Goal: Information Seeking & Learning: Find contact information

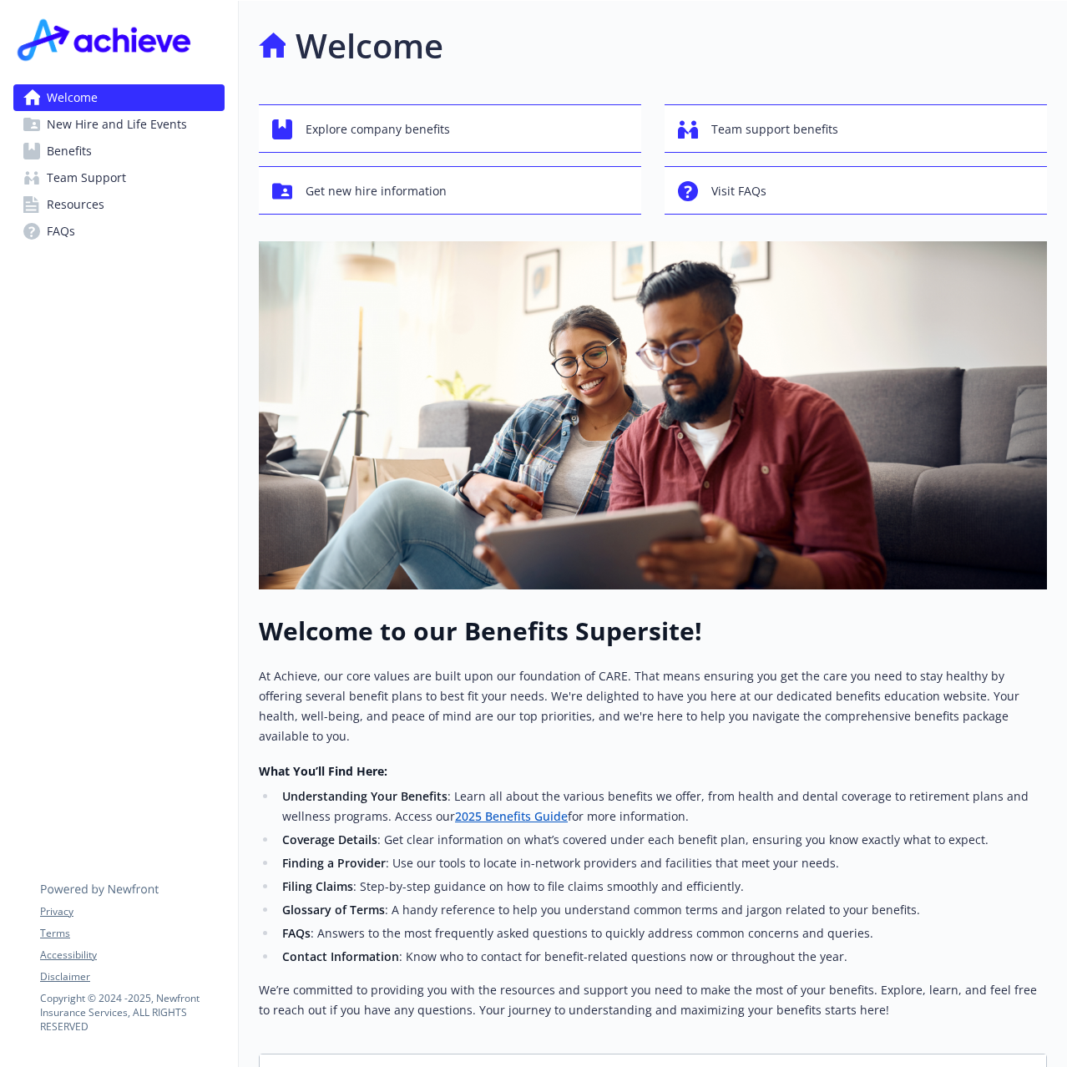
click at [148, 148] on link "Benefits" at bounding box center [118, 151] width 211 height 27
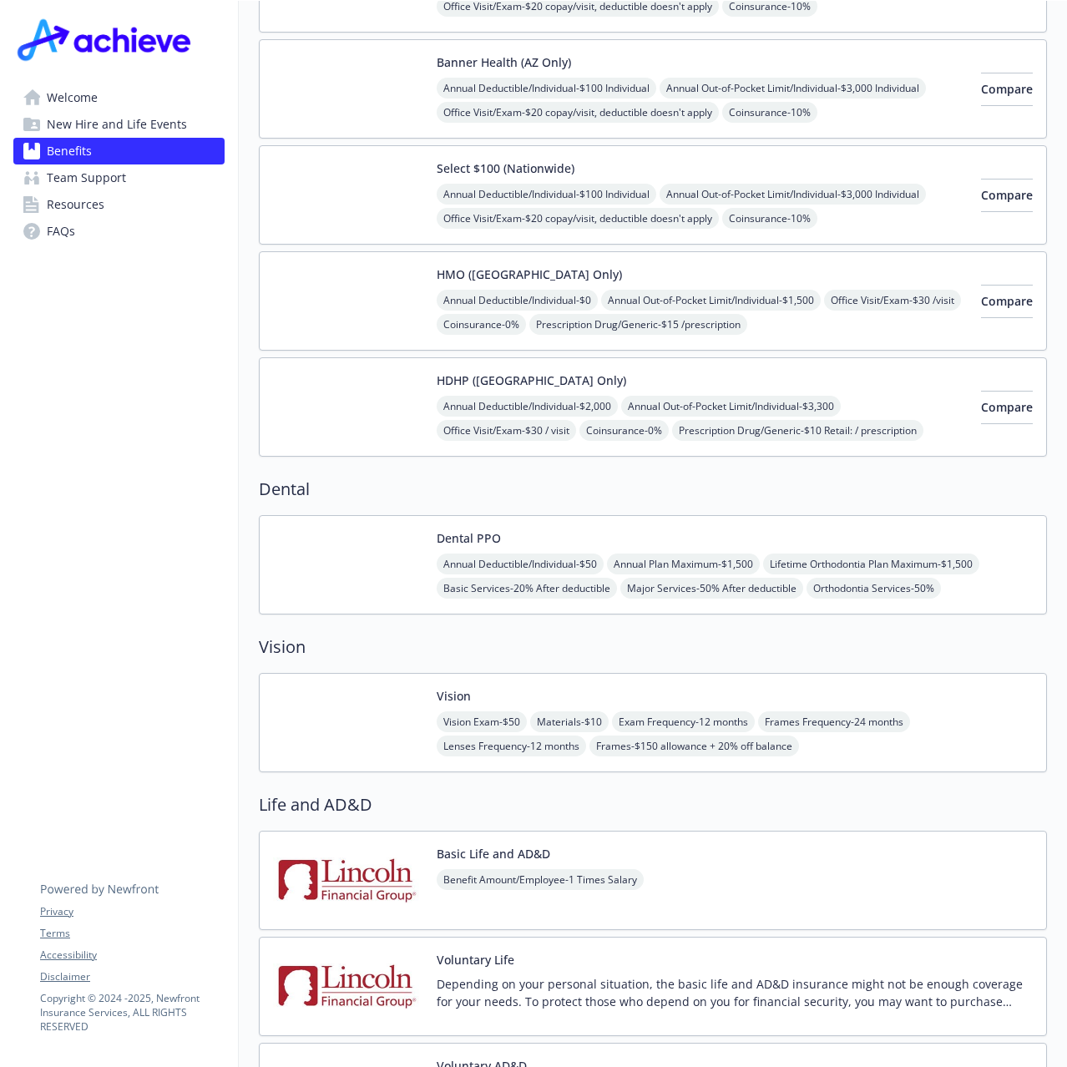
scroll to position [752, 0]
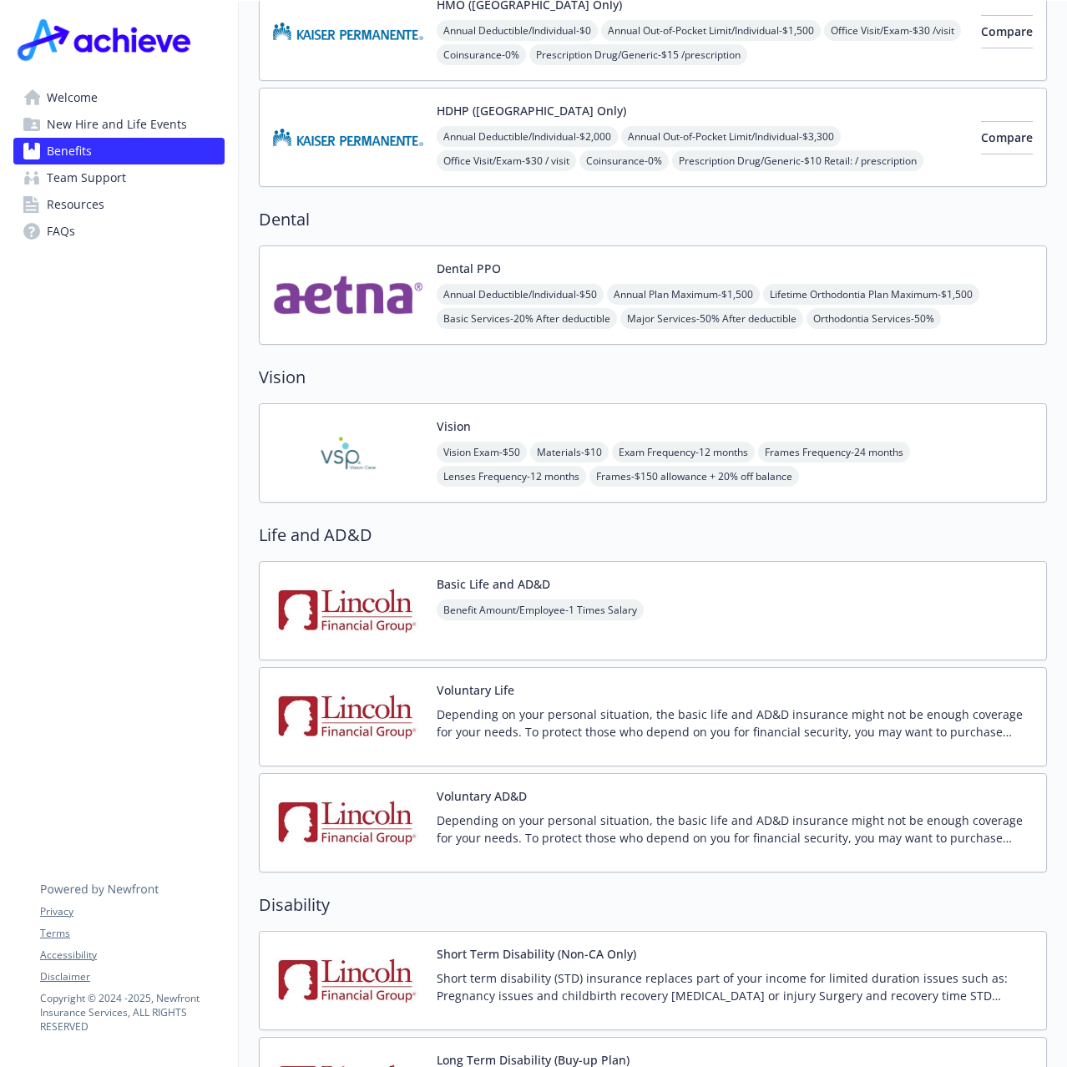
click at [478, 418] on div "Vision Vision Exam - $50 Materials - $10 Exam Frequency - 12 months Frames Freq…" at bounding box center [735, 453] width 596 height 71
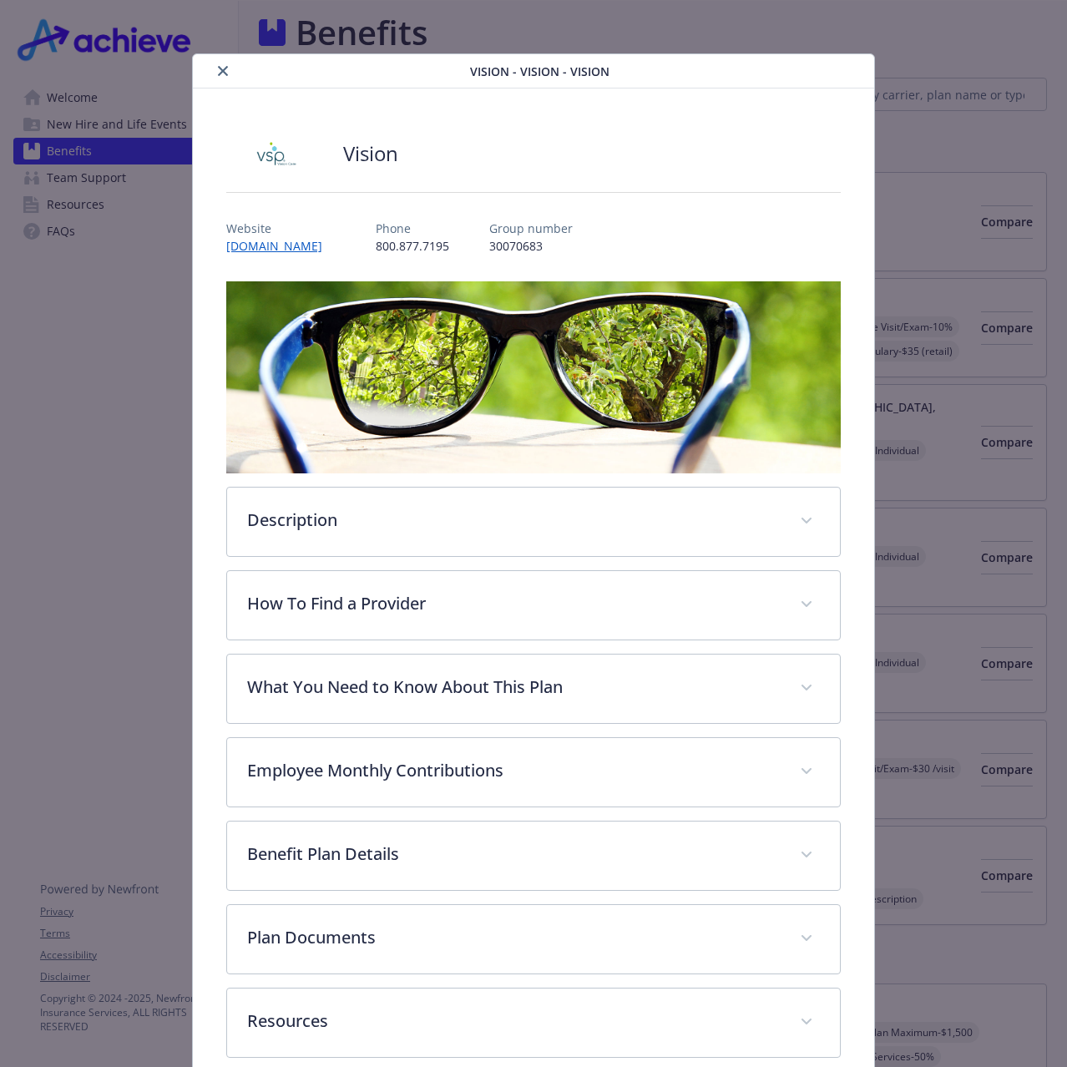
scroll to position [752, 0]
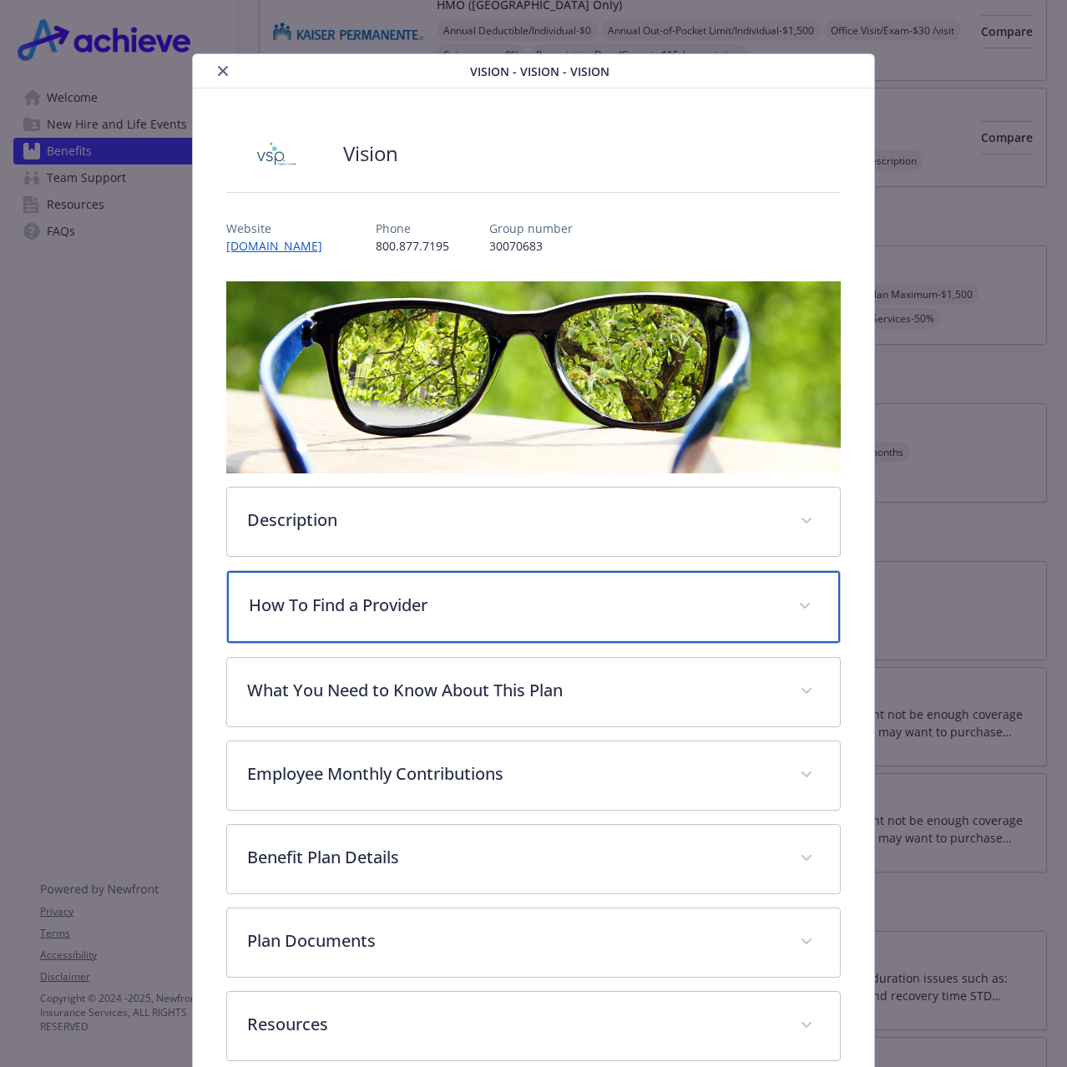
click at [403, 620] on div "How To Find a Provider" at bounding box center [533, 607] width 613 height 72
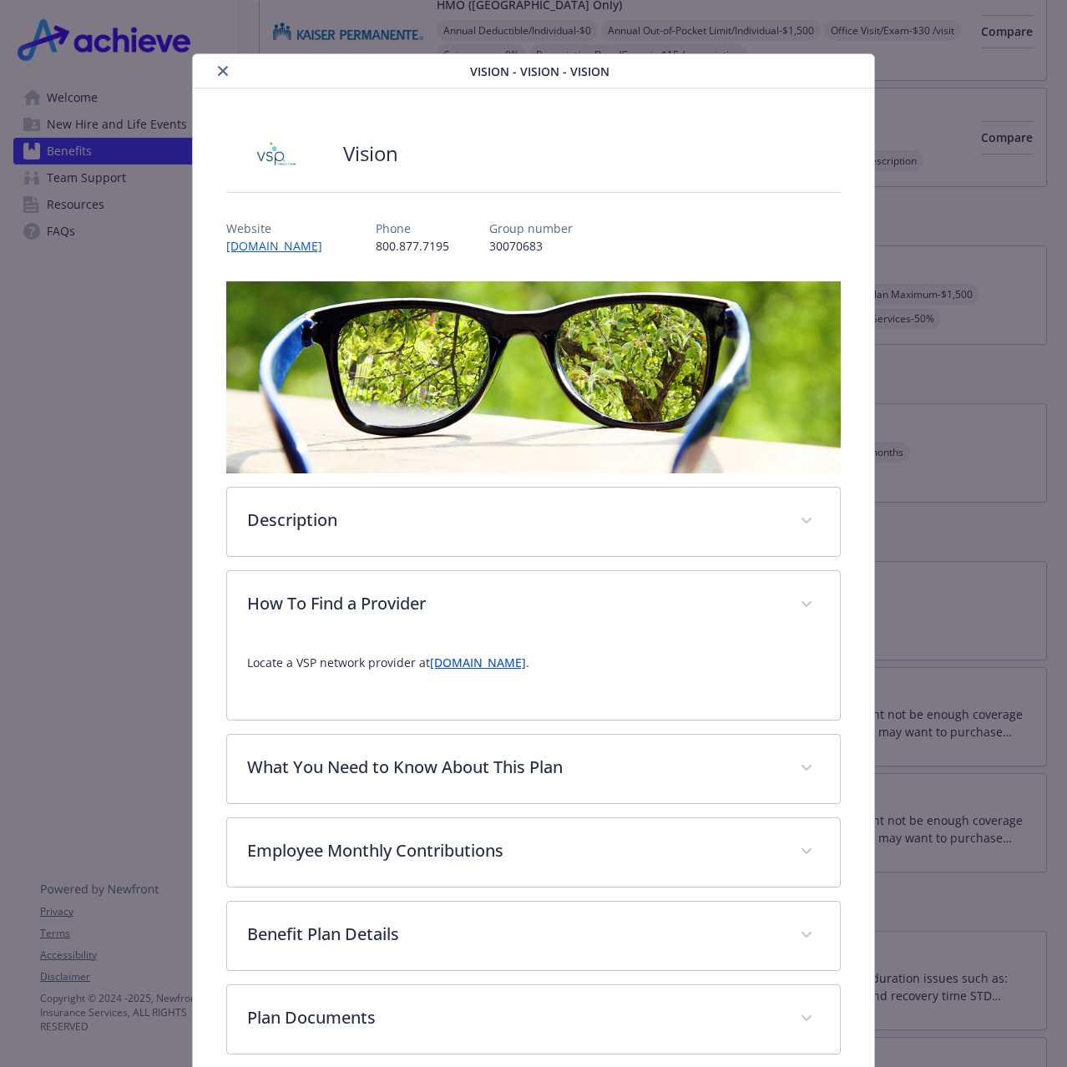
click at [101, 457] on div "Vision - Vision - Vision Vision Website [DOMAIN_NAME] Phone [PHONE_NUMBER] Grou…" at bounding box center [533, 533] width 1067 height 1067
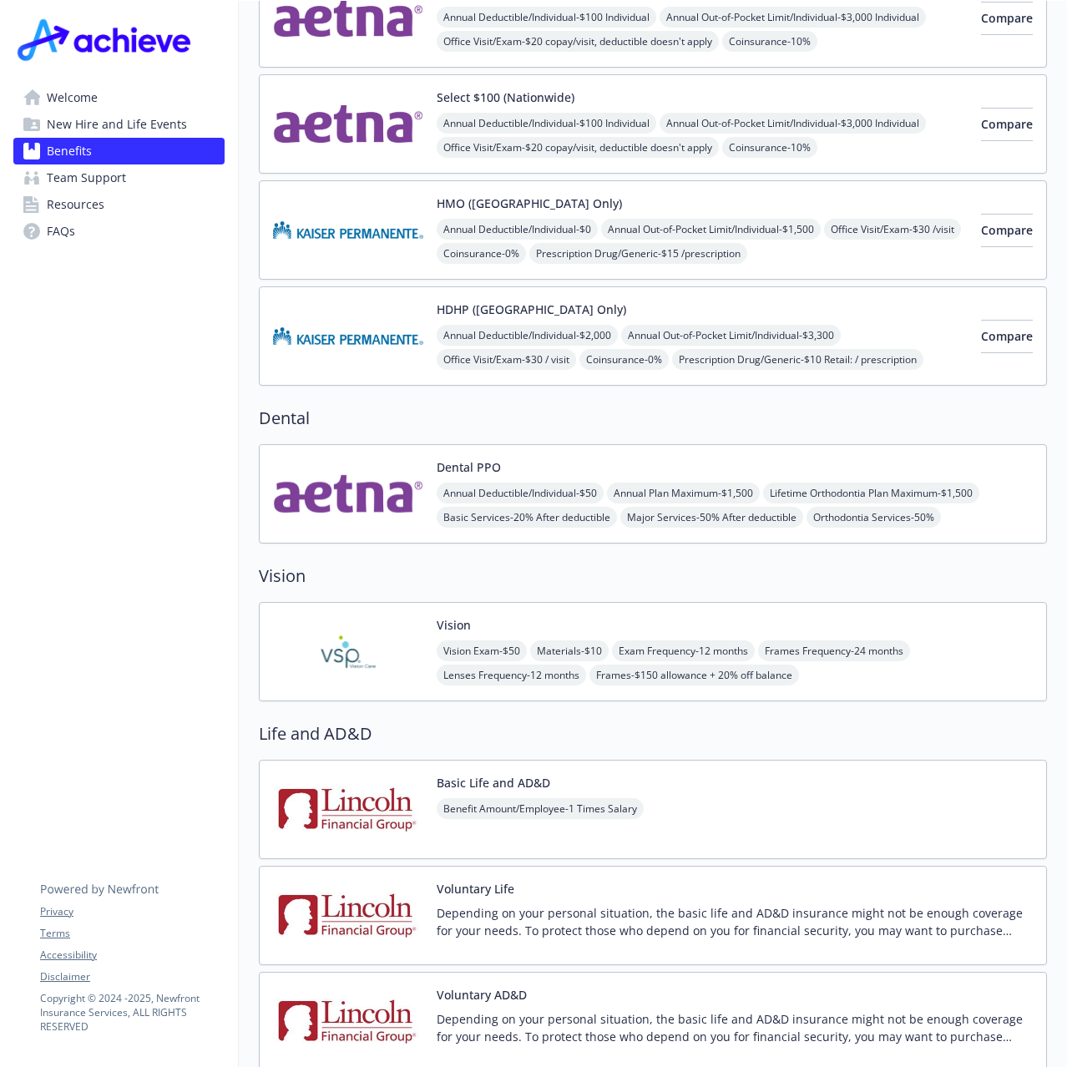
scroll to position [334, 0]
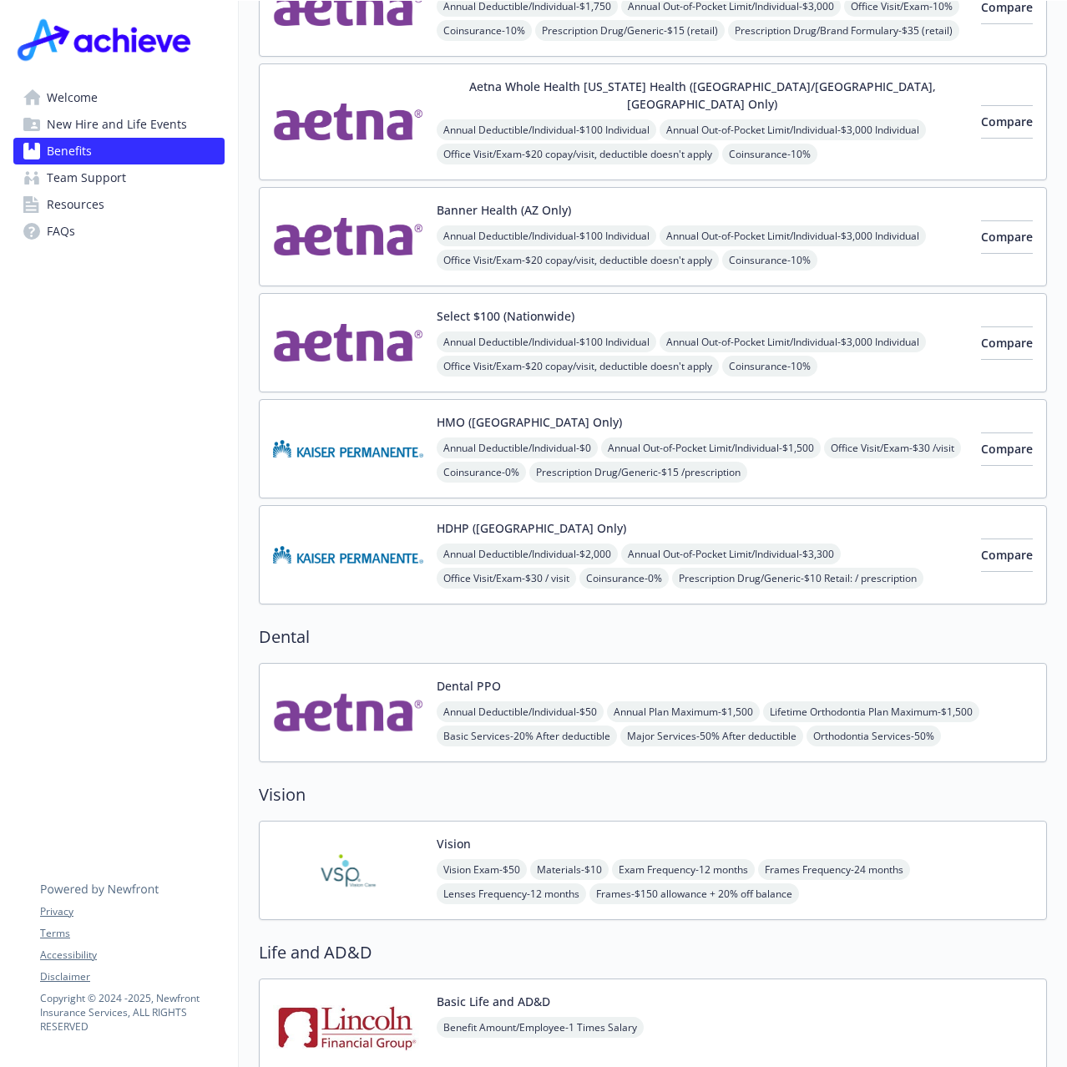
click at [366, 844] on img at bounding box center [348, 870] width 150 height 71
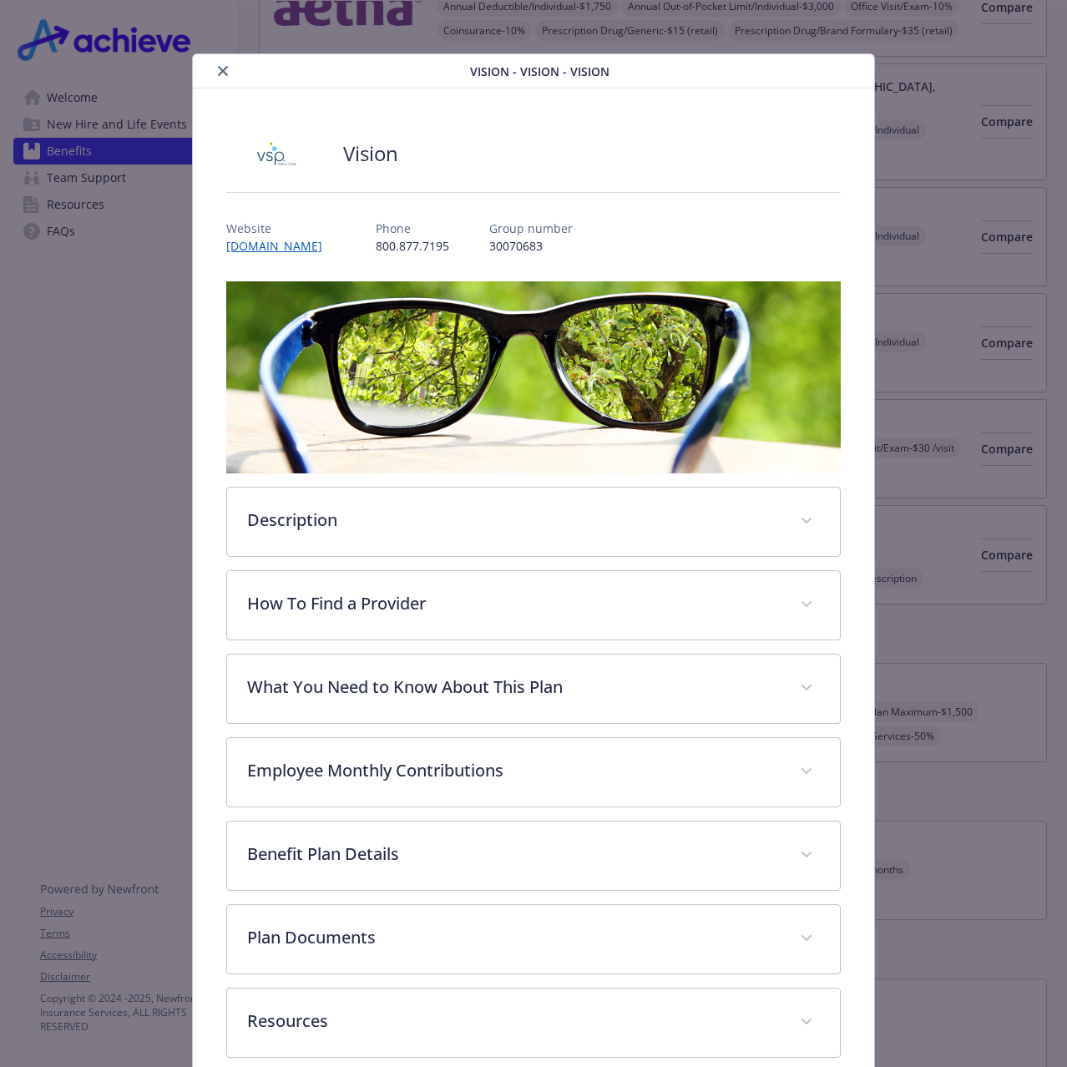
scroll to position [24, 0]
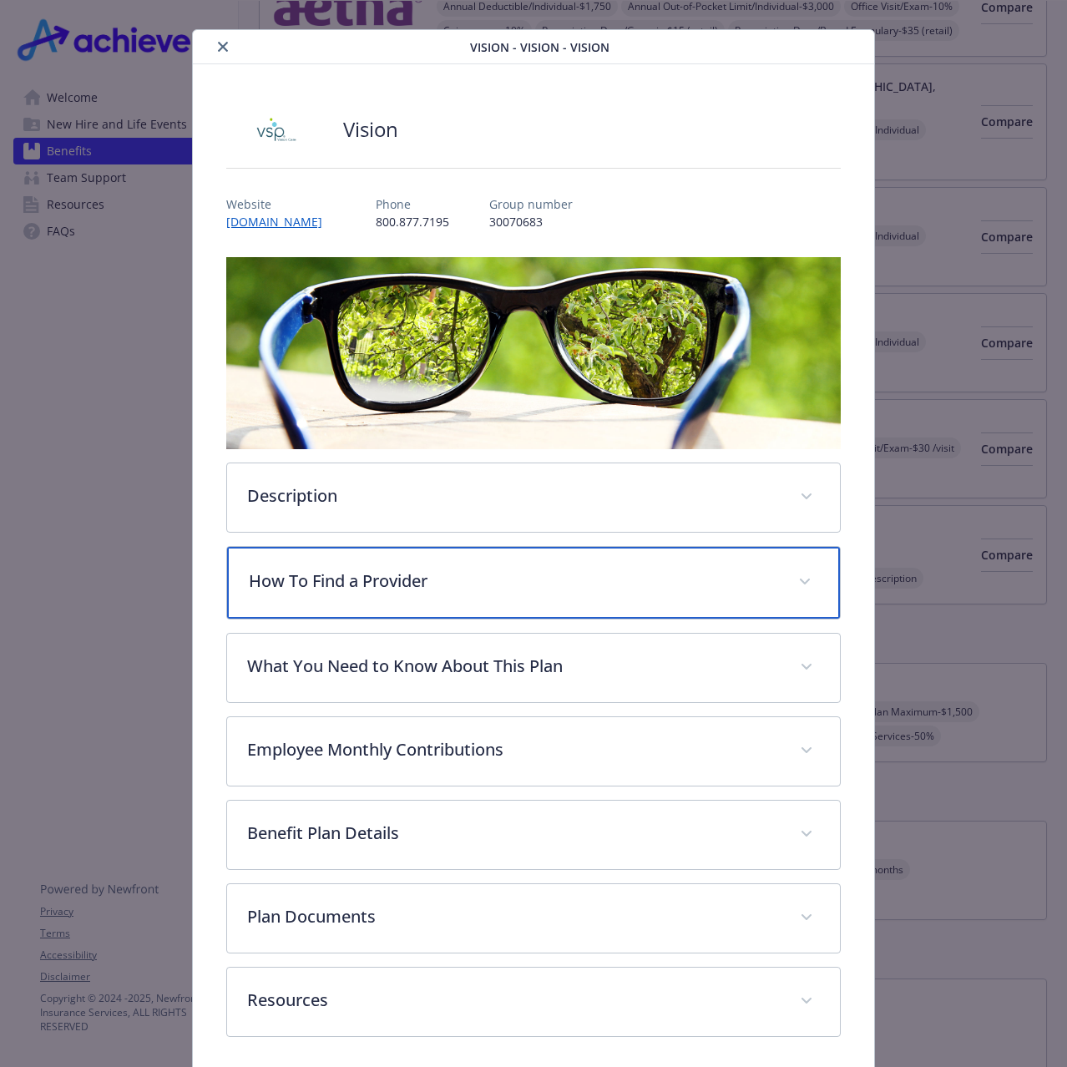
click at [372, 584] on p "How To Find a Provider" at bounding box center [513, 581] width 529 height 25
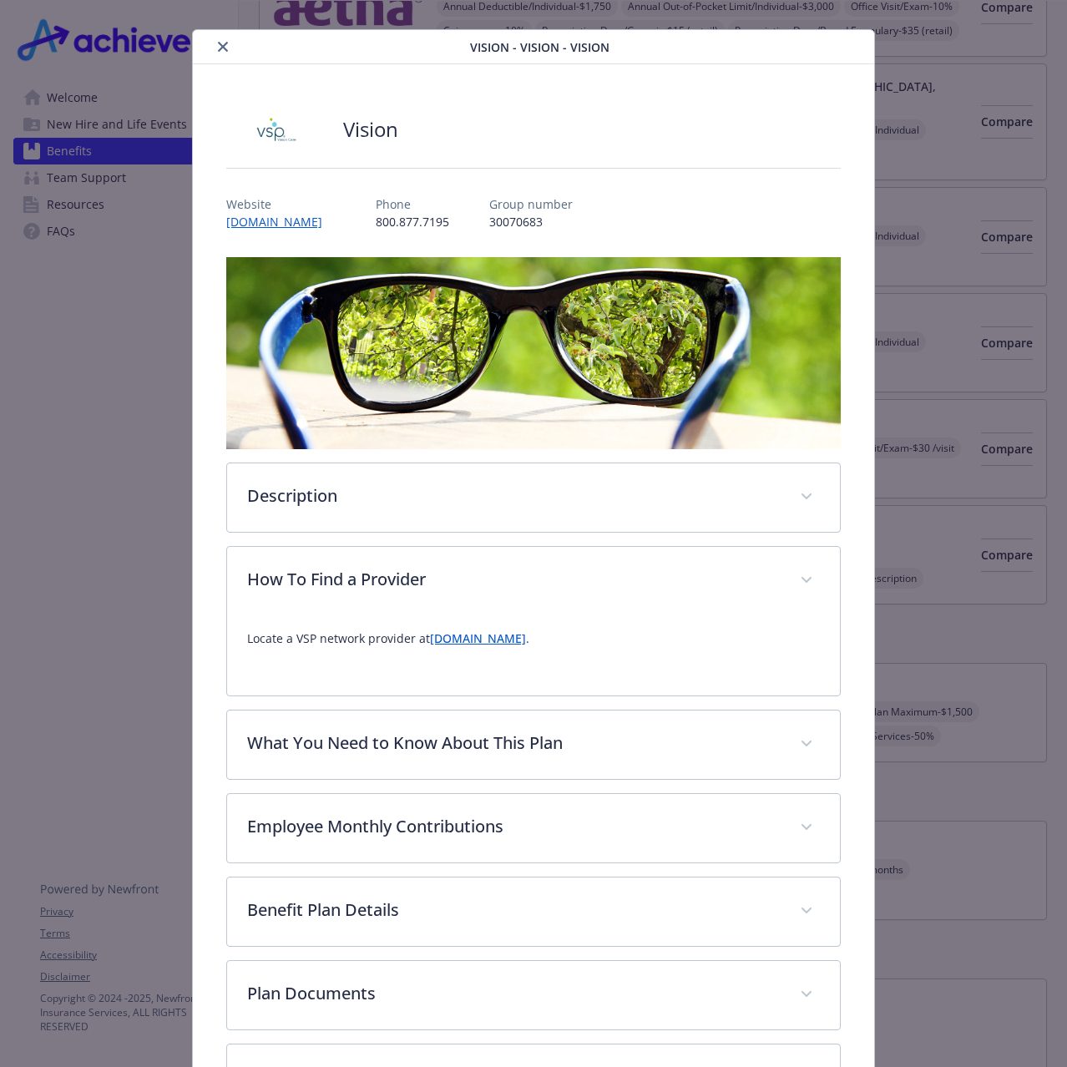
drag, startPoint x: 125, startPoint y: 380, endPoint x: 2, endPoint y: 757, distance: 396.4
click at [125, 380] on div "Vision - Vision - Vision Vision Website [DOMAIN_NAME] Phone [PHONE_NUMBER] Grou…" at bounding box center [533, 592] width 853 height 1126
